Goal: Contribute content

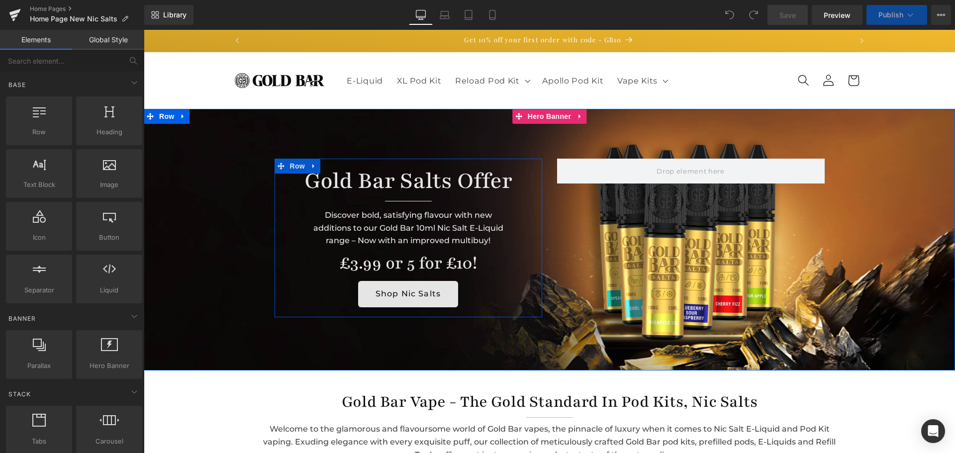
click at [395, 189] on h1 "Gold Bar Salts Offer" at bounding box center [408, 181] width 253 height 30
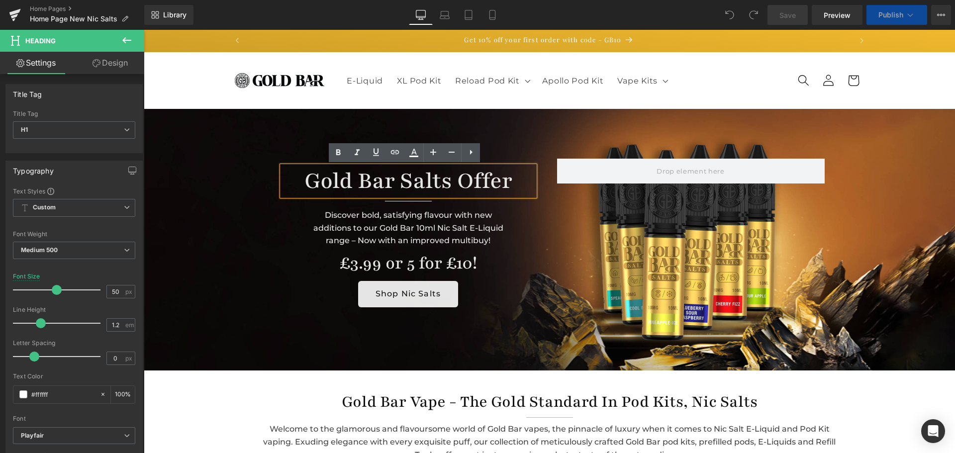
click at [507, 182] on h1 "Gold Bar Salts Offer" at bounding box center [408, 181] width 253 height 30
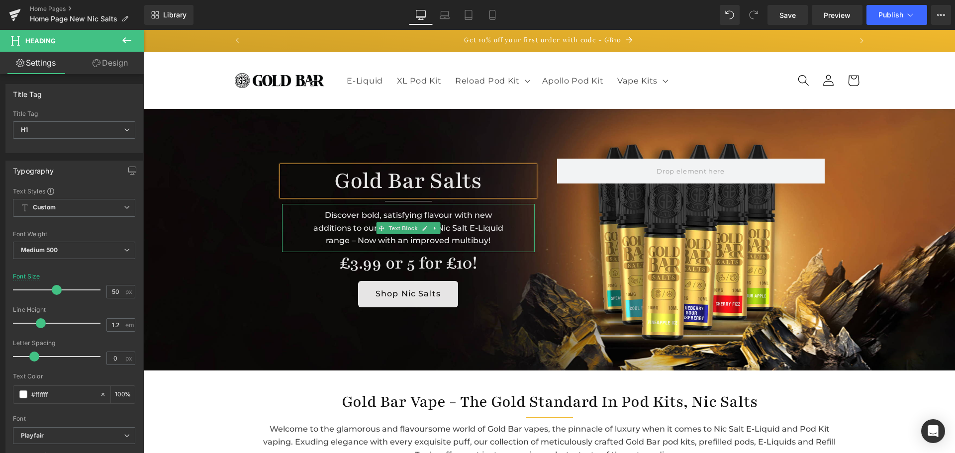
click at [486, 240] on div "Discover bold, satisfying flavour with new additions to our Gold Bar 10ml Nic S…" at bounding box center [408, 228] width 253 height 48
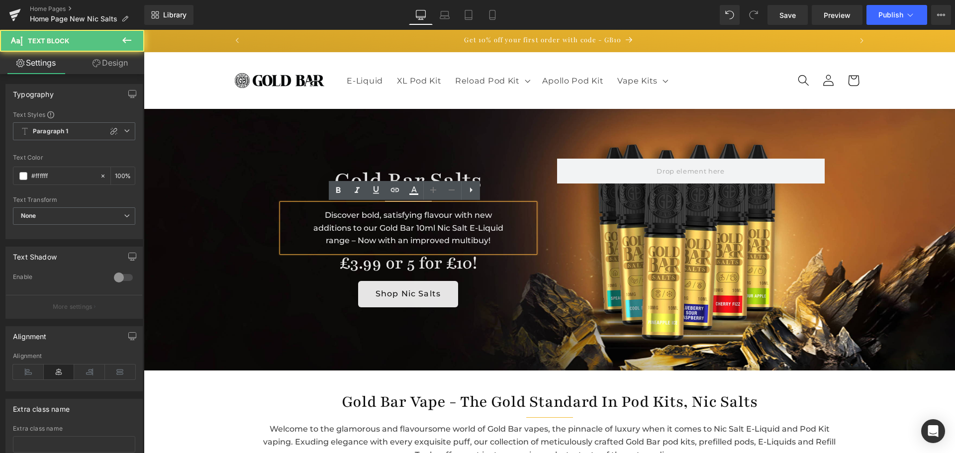
click at [487, 240] on div "Discover bold, satisfying flavour with new additions to our Gold Bar 10ml Nic S…" at bounding box center [408, 228] width 253 height 48
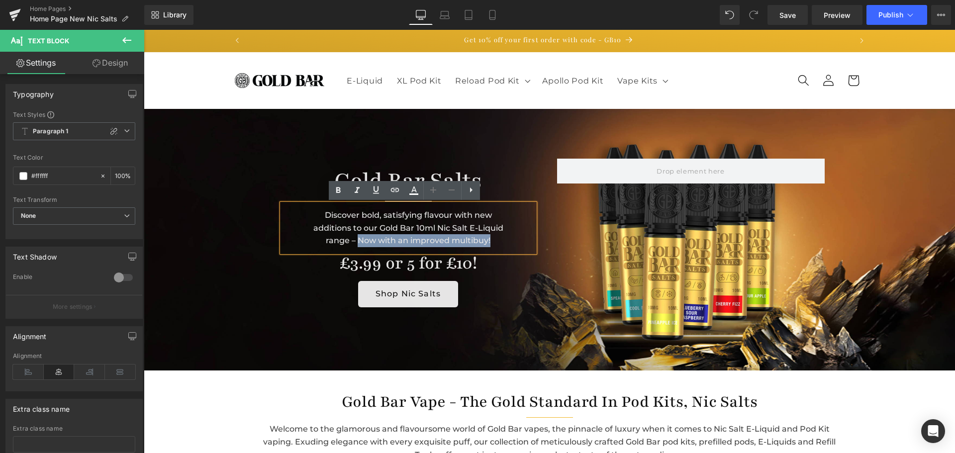
drag, startPoint x: 487, startPoint y: 240, endPoint x: 355, endPoint y: 239, distance: 132.8
click at [355, 239] on div "Discover bold, satisfying flavour with new additions to our Gold Bar 10ml Nic S…" at bounding box center [408, 228] width 253 height 48
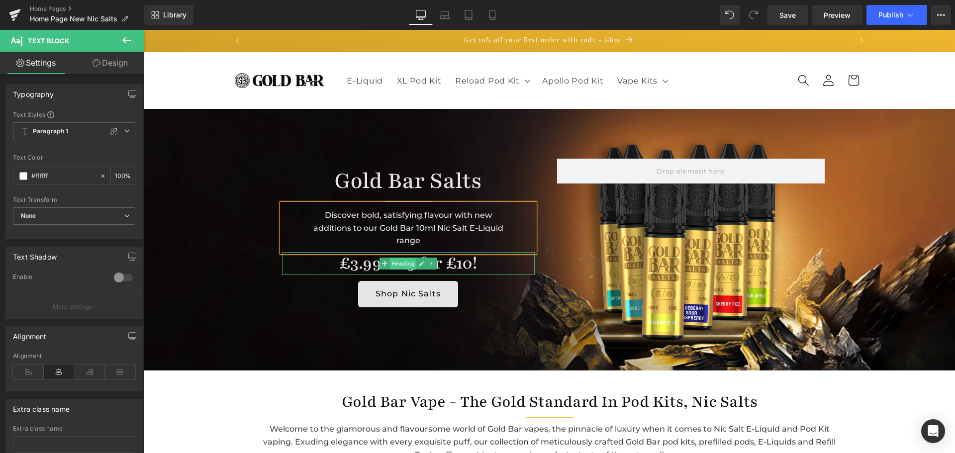
click at [402, 268] on span "Heading" at bounding box center [402, 264] width 27 height 12
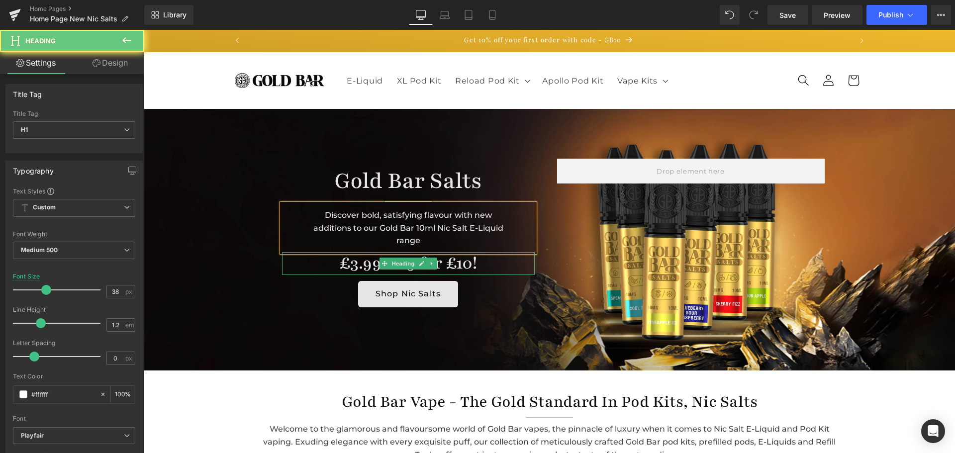
click at [452, 265] on h1 "£3.99 or 5 for £10!" at bounding box center [408, 263] width 253 height 23
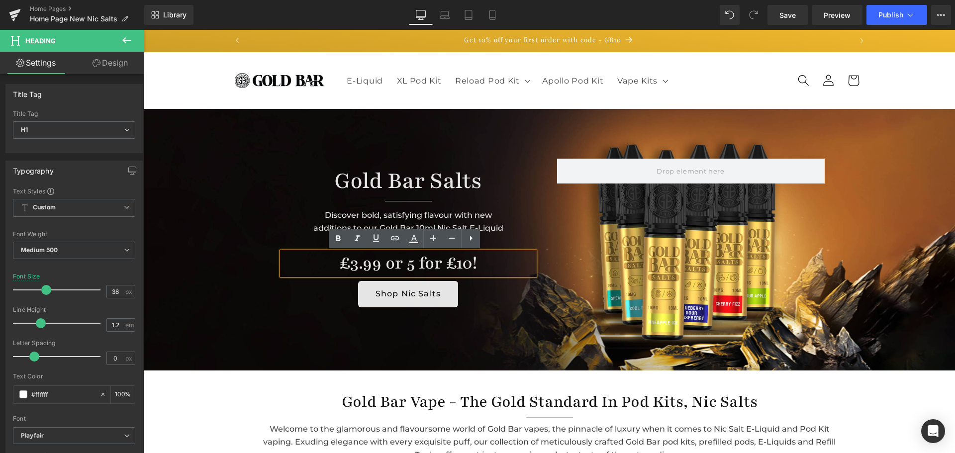
click at [404, 264] on h1 "£3.99 or 5 for £10!" at bounding box center [408, 263] width 253 height 23
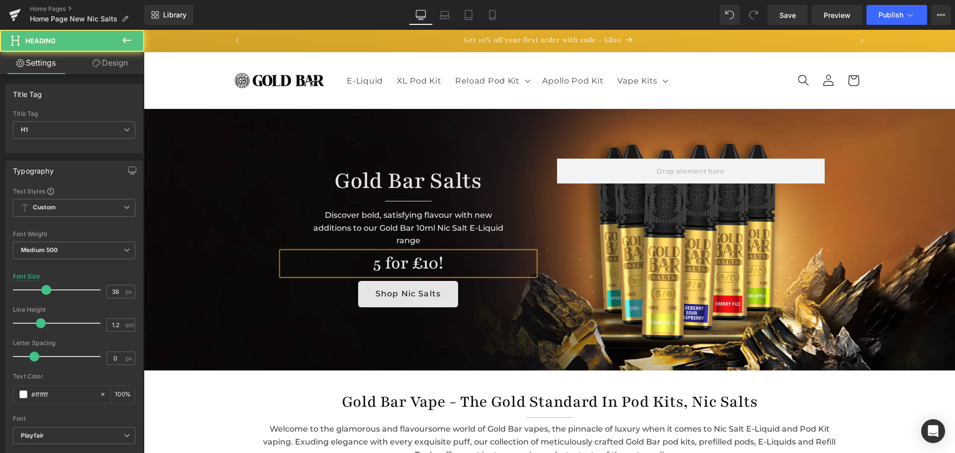
click at [442, 267] on h1 "5 for £10!" at bounding box center [408, 263] width 253 height 23
click at [786, 8] on link "Save" at bounding box center [787, 15] width 40 height 20
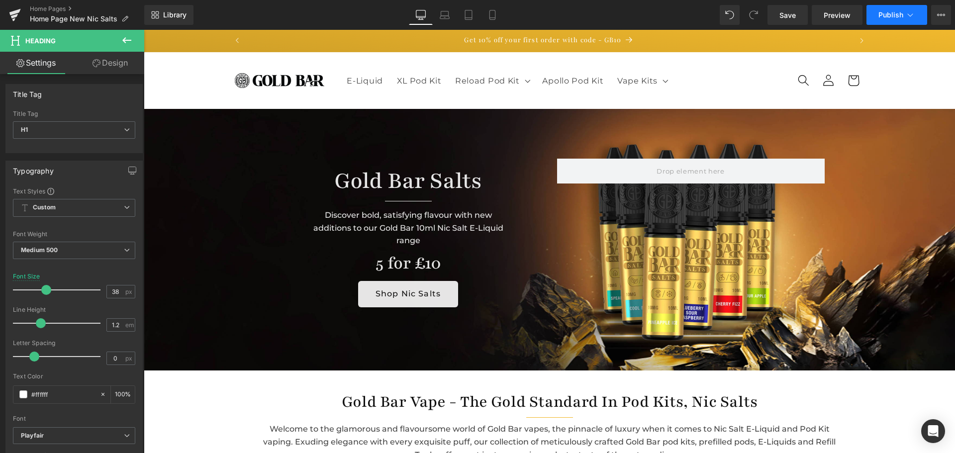
click at [881, 18] on span "Publish" at bounding box center [890, 15] width 25 height 8
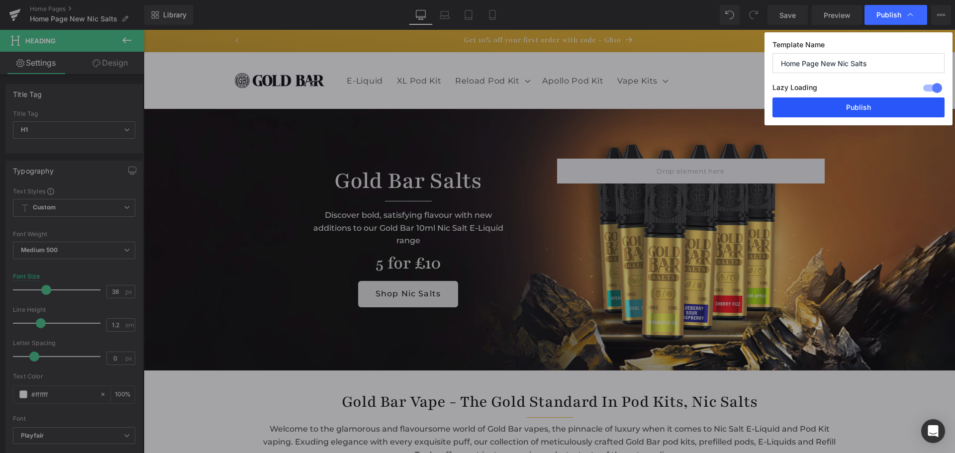
click at [870, 114] on button "Publish" at bounding box center [858, 107] width 172 height 20
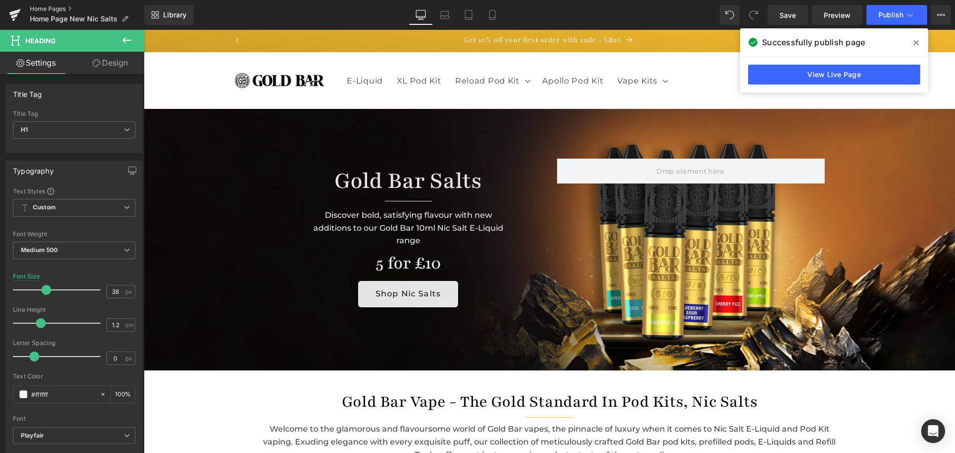
click at [38, 10] on link "Home Pages" at bounding box center [87, 9] width 114 height 8
